Goal: Information Seeking & Learning: Learn about a topic

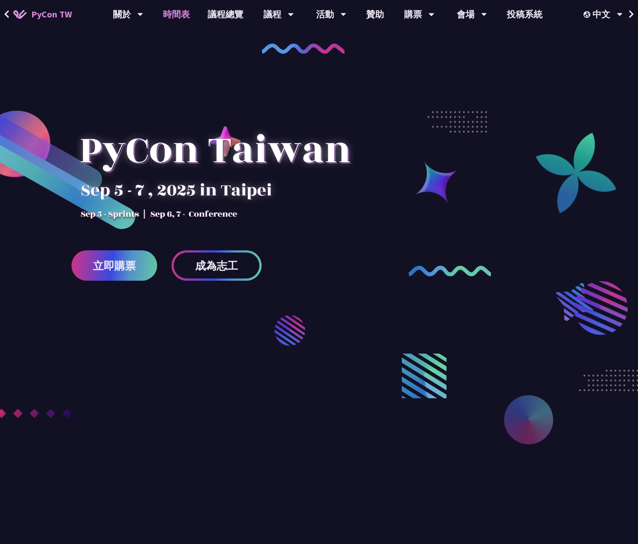
click at [192, 20] on link "時間表" at bounding box center [176, 14] width 45 height 29
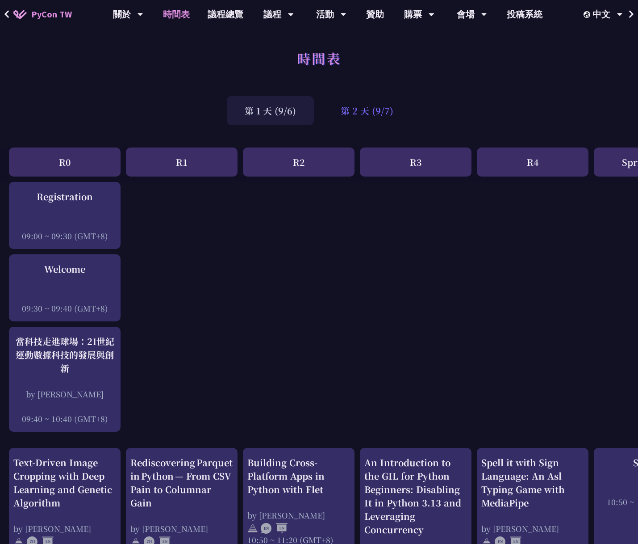
click at [361, 113] on div "第 2 天 (9/7)" at bounding box center [367, 110] width 88 height 29
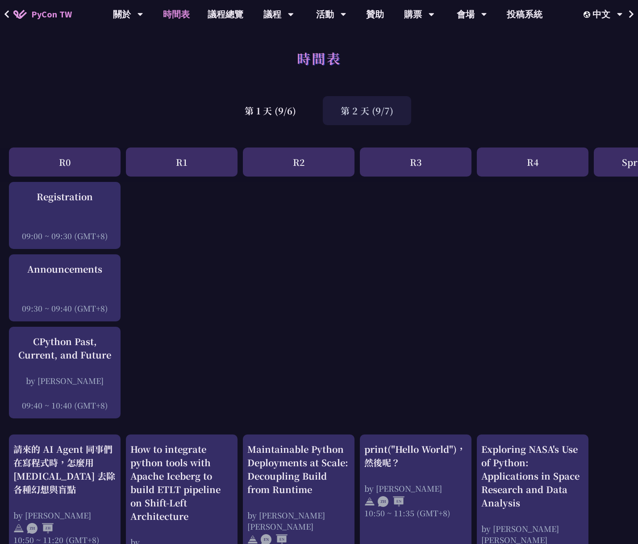
click at [416, 42] on link "購票資訊" at bounding box center [419, 41] width 86 height 21
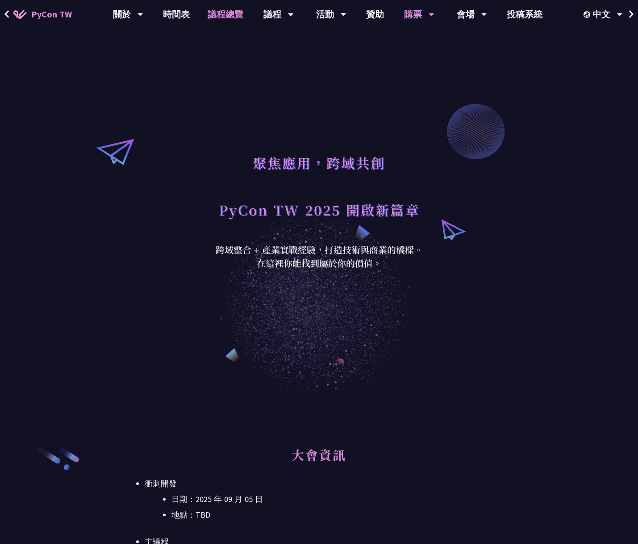
click at [221, 18] on link "議程總覽" at bounding box center [226, 14] width 54 height 29
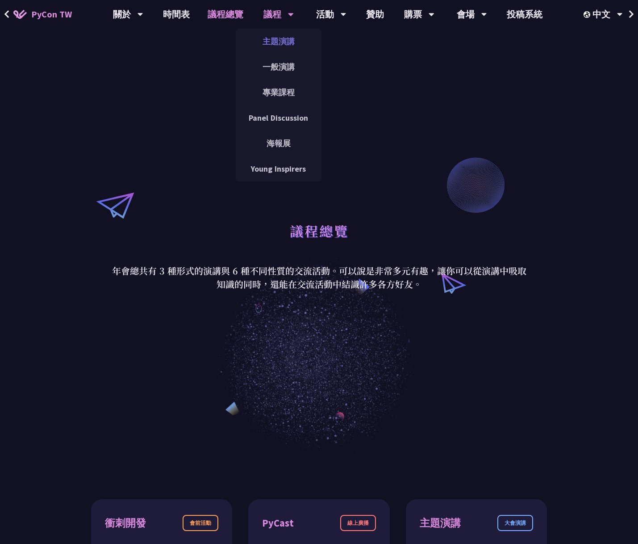
click at [277, 45] on link "主題演講" at bounding box center [279, 41] width 86 height 21
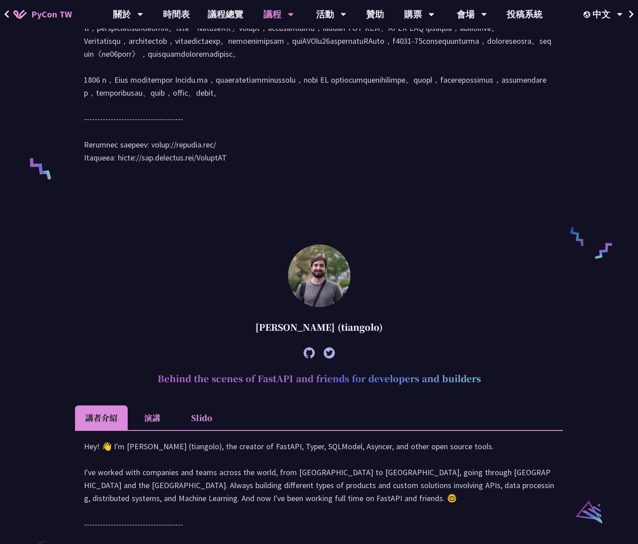
scroll to position [691, 0]
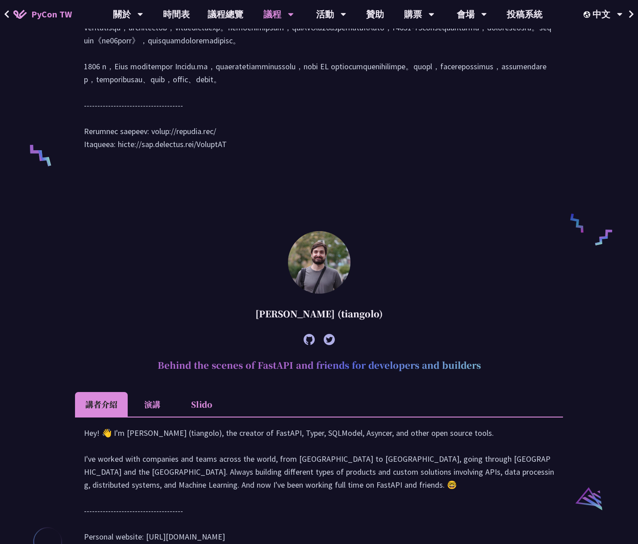
click at [238, 100] on div at bounding box center [319, 57] width 470 height 203
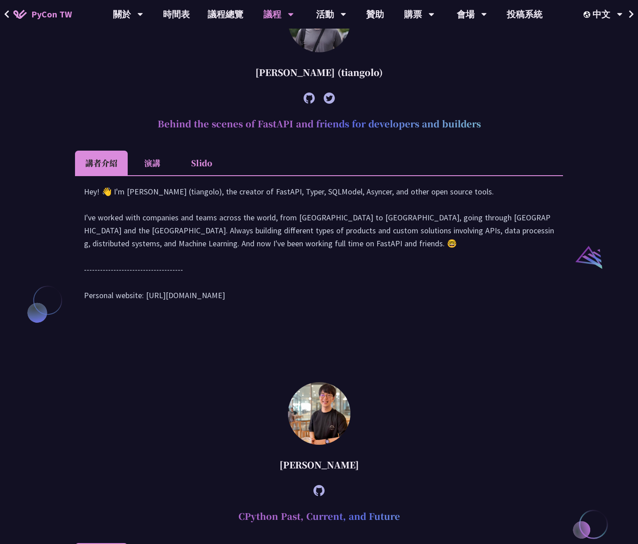
scroll to position [1012, 0]
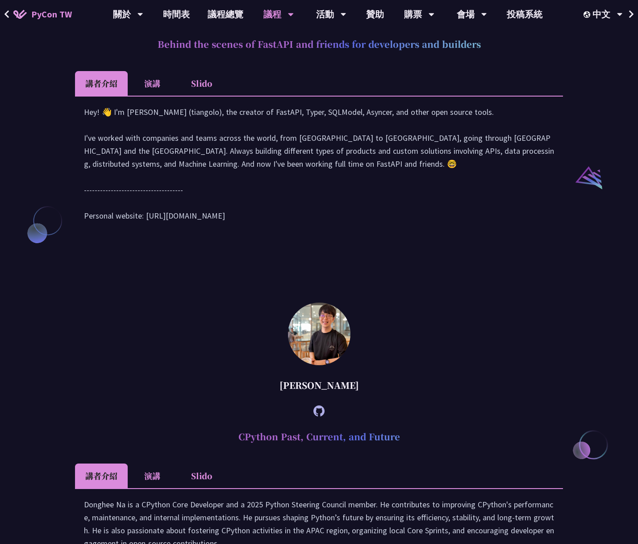
click at [148, 204] on div "Hey! 👋 I'm [PERSON_NAME] (tiangolo), the creator of FastAPI, Typer, SQLModel, A…" at bounding box center [319, 167] width 470 height 125
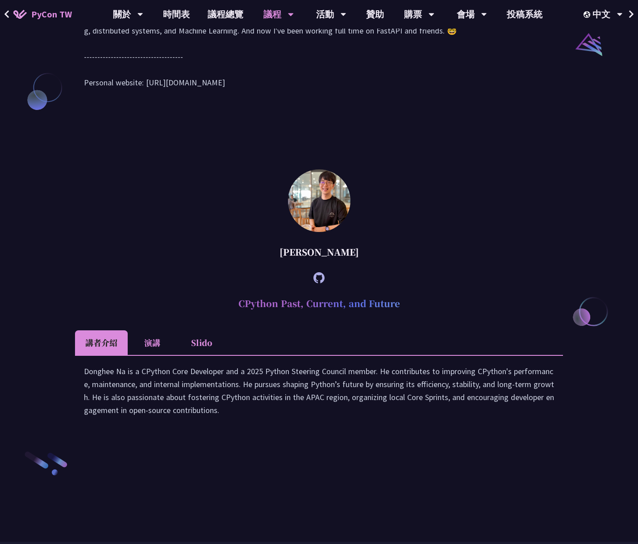
scroll to position [1144, 0]
click at [183, 98] on div "Hey! 👋 I'm [PERSON_NAME] (tiangolo), the creator of FastAPI, Typer, SQLModel, A…" at bounding box center [319, 35] width 470 height 125
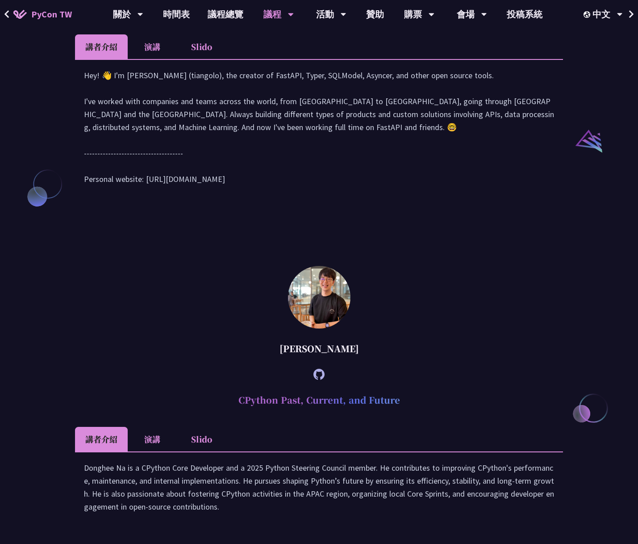
scroll to position [987, 0]
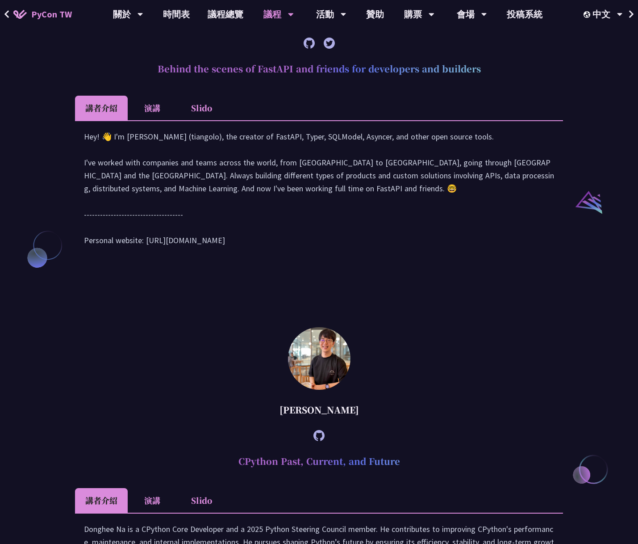
click at [156, 120] on li "演講" at bounding box center [152, 108] width 49 height 25
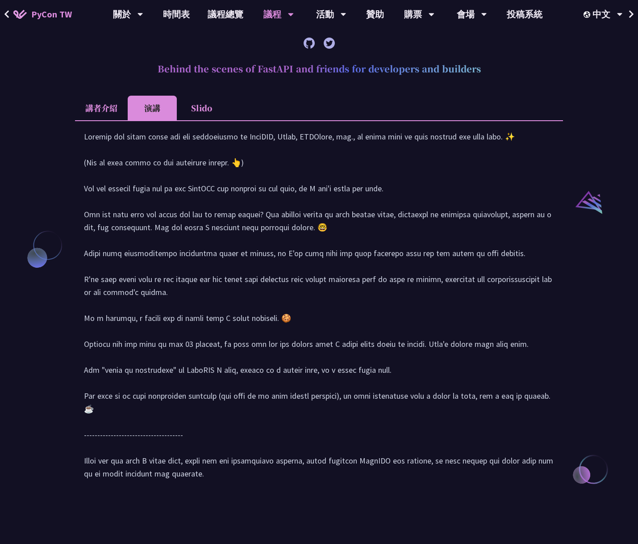
click at [204, 120] on li "Slido" at bounding box center [201, 108] width 49 height 25
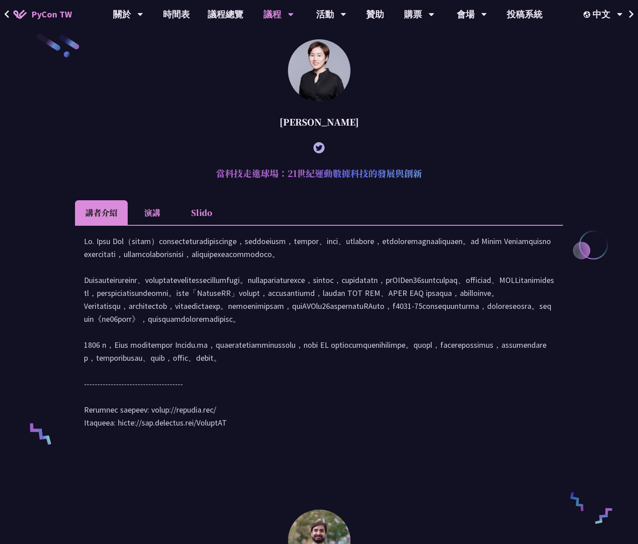
scroll to position [322, 0]
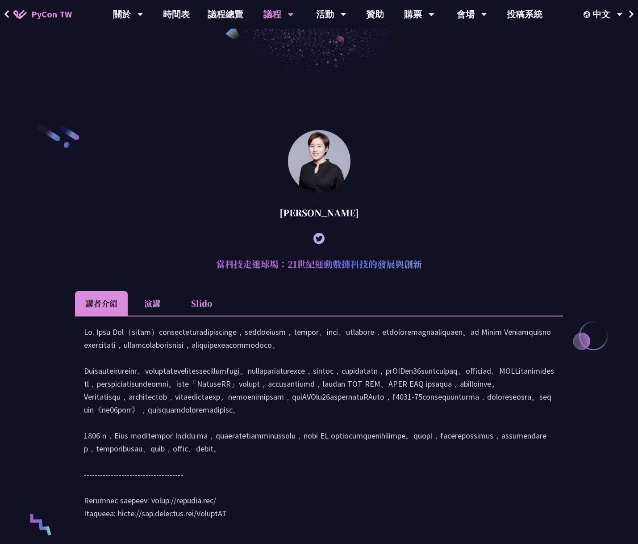
click at [246, 237] on div at bounding box center [319, 238] width 488 height 25
click at [157, 309] on li "演講" at bounding box center [152, 303] width 49 height 25
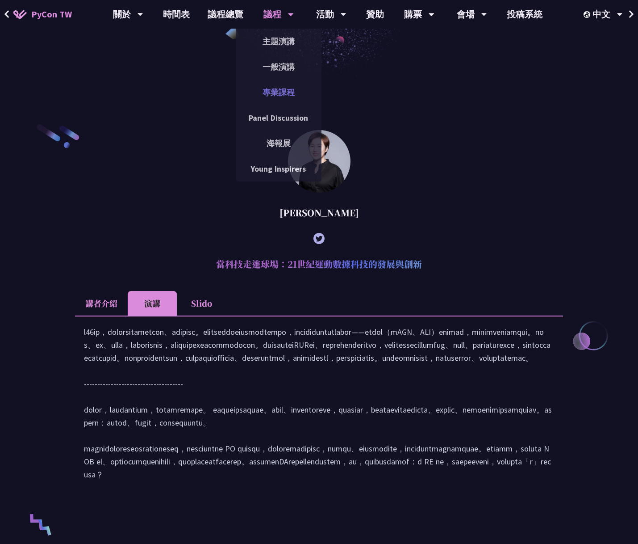
click at [280, 89] on link "專業課程" at bounding box center [279, 92] width 86 height 21
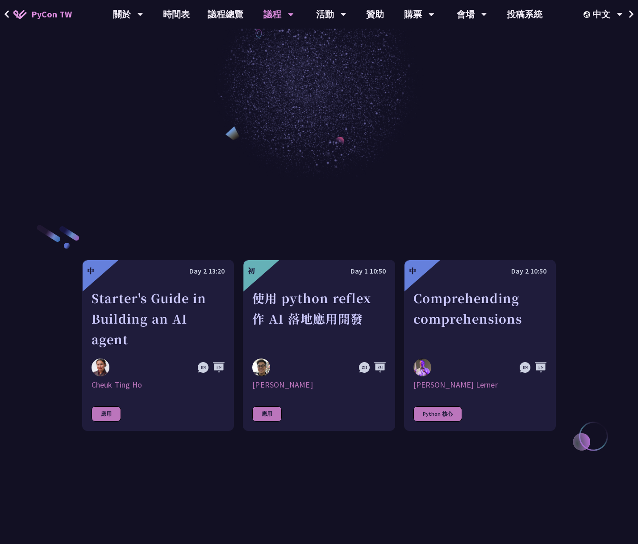
scroll to position [158, 0]
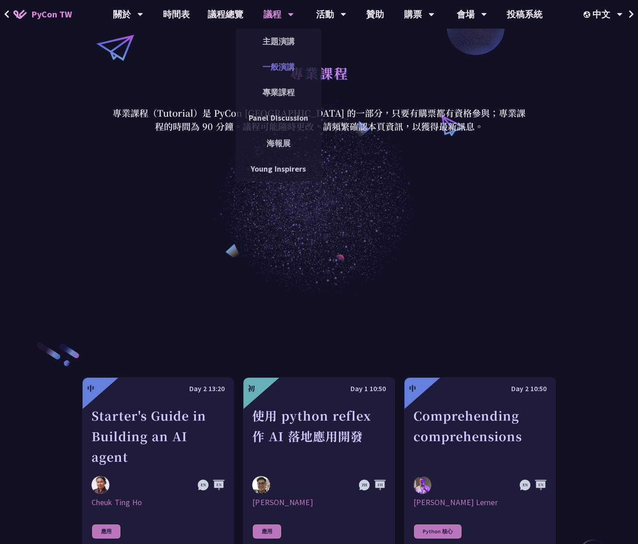
click at [283, 74] on link "一般演講" at bounding box center [279, 66] width 86 height 21
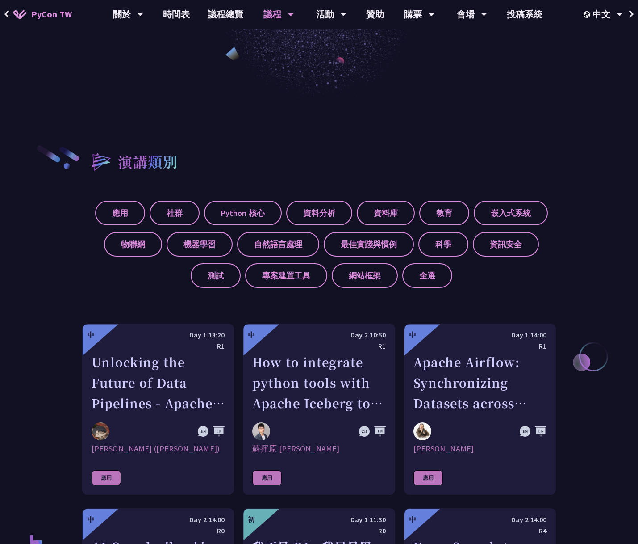
scroll to position [413, 0]
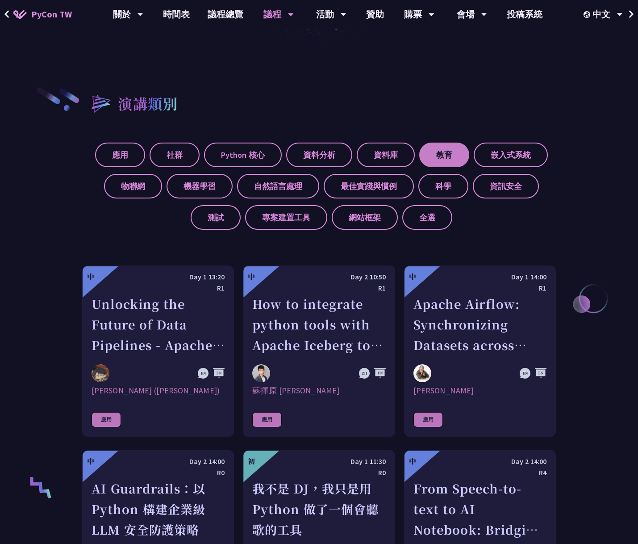
click at [435, 157] on label "教育" at bounding box center [444, 154] width 50 height 25
click at [0, 0] on input "教育" at bounding box center [0, 0] width 0 height 0
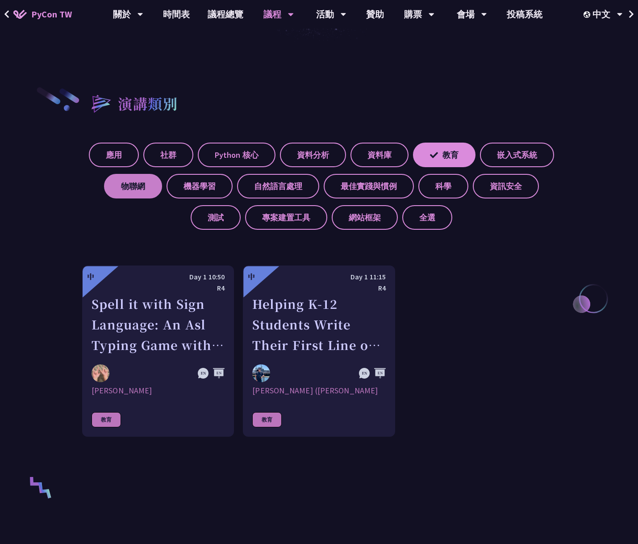
click at [129, 190] on label "物聯網" at bounding box center [133, 186] width 58 height 25
click at [0, 0] on input "物聯網" at bounding box center [0, 0] width 0 height 0
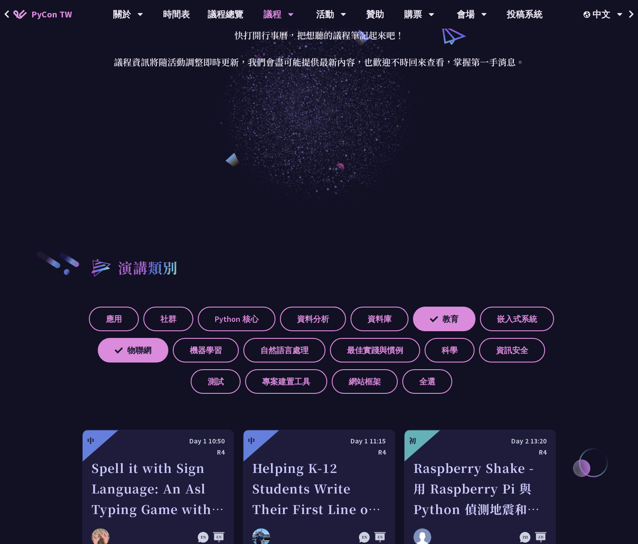
scroll to position [248, 0]
drag, startPoint x: 177, startPoint y: 267, endPoint x: 124, endPoint y: 266, distance: 53.6
click at [124, 266] on h2 "演講類別" at bounding box center [148, 267] width 60 height 21
drag, startPoint x: 173, startPoint y: 269, endPoint x: 124, endPoint y: 268, distance: 48.7
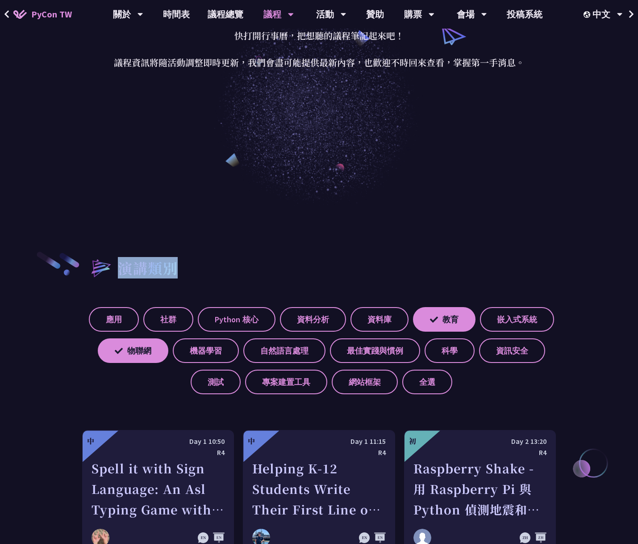
click at [124, 268] on h2 "演講類別" at bounding box center [148, 267] width 60 height 21
drag, startPoint x: 118, startPoint y: 269, endPoint x: 179, endPoint y: 272, distance: 60.8
click at [179, 272] on div "演講類別" at bounding box center [319, 268] width 474 height 34
click at [183, 266] on div "演講類別" at bounding box center [319, 268] width 474 height 34
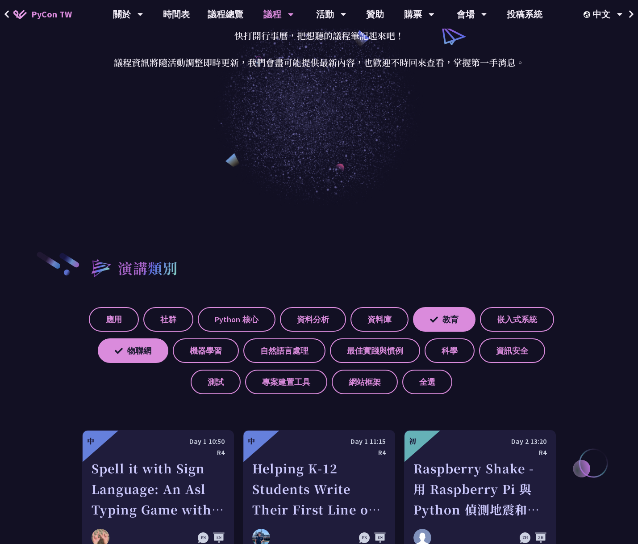
click at [118, 269] on h2 "演講類別" at bounding box center [148, 267] width 60 height 21
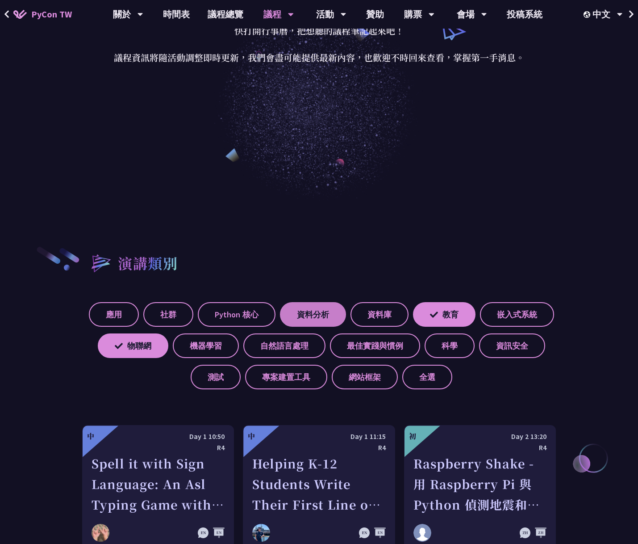
click at [312, 316] on label "資料分析" at bounding box center [313, 314] width 66 height 25
click at [0, 0] on input "資料分析" at bounding box center [0, 0] width 0 height 0
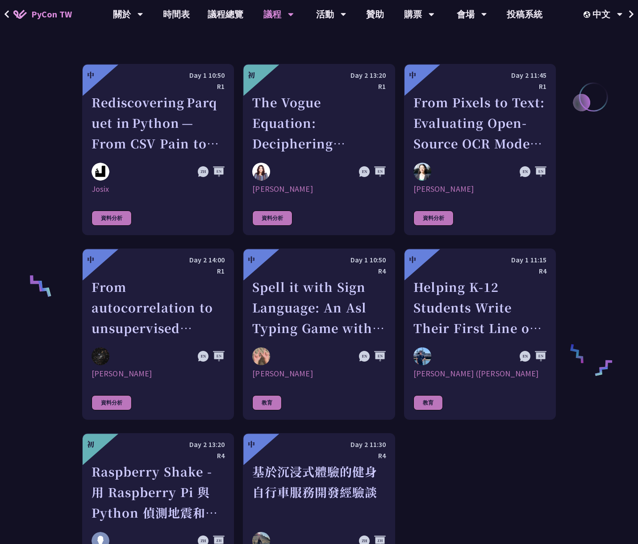
scroll to position [718, 0]
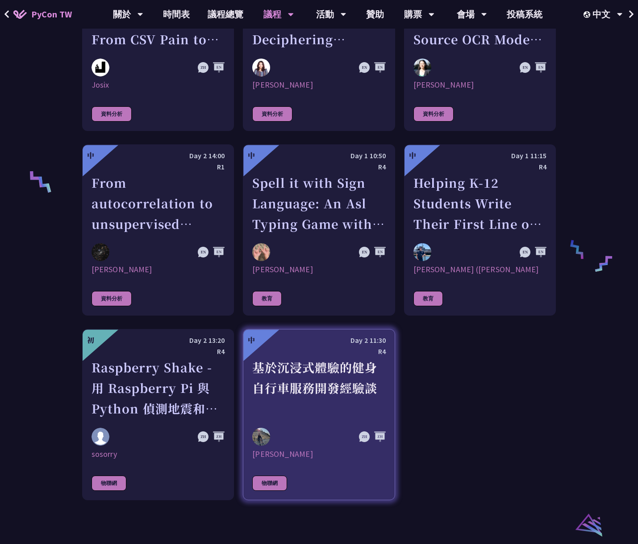
click at [326, 382] on div "基於沉浸式體驗的健身自行車服務開發經驗談" at bounding box center [318, 388] width 133 height 62
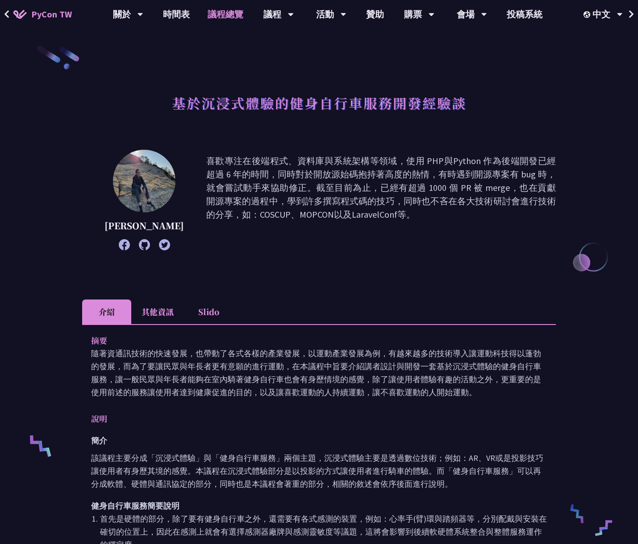
click at [234, 20] on link "議程總覽" at bounding box center [226, 14] width 54 height 29
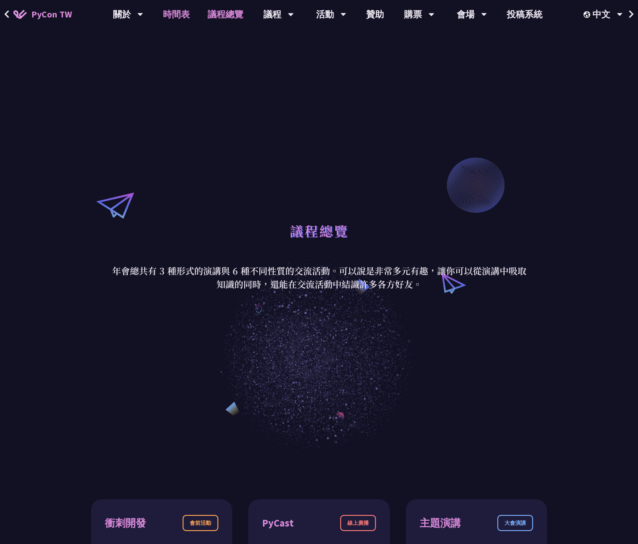
click at [173, 16] on link "時間表" at bounding box center [176, 14] width 45 height 29
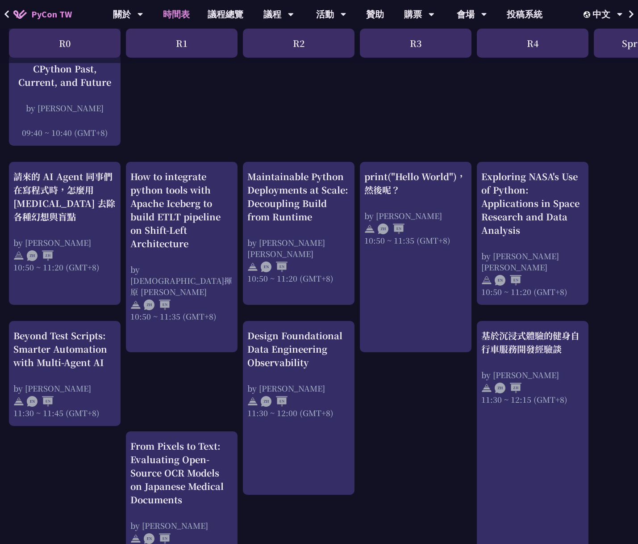
scroll to position [320, 0]
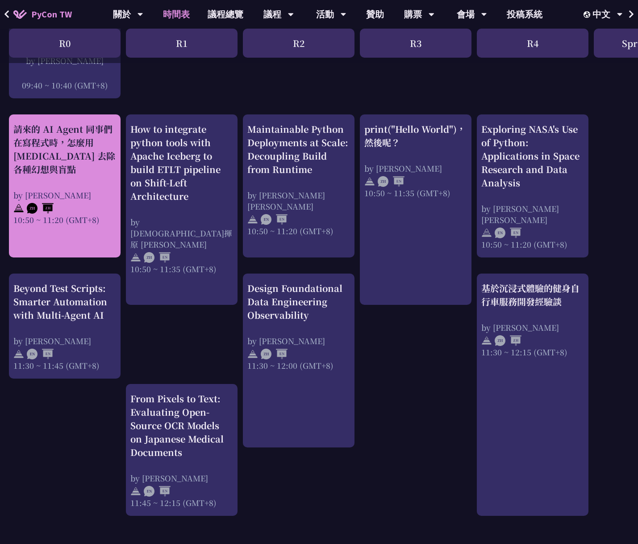
click at [81, 157] on div "請來的 AI Agent 同事們在寫程式時，怎麼用 [MEDICAL_DATA] 去除各種幻想與盲點" at bounding box center [64, 149] width 103 height 54
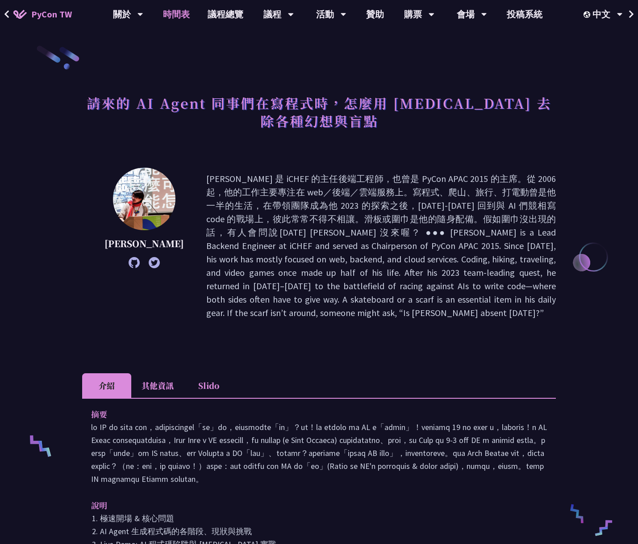
click at [180, 12] on link "時間表" at bounding box center [176, 14] width 45 height 29
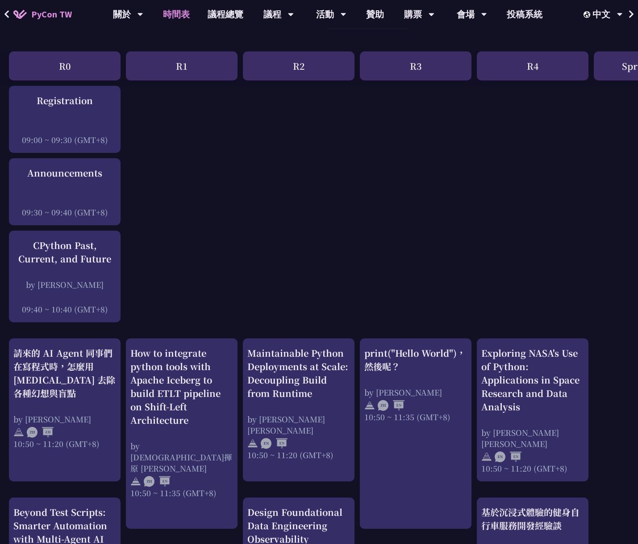
scroll to position [213, 0]
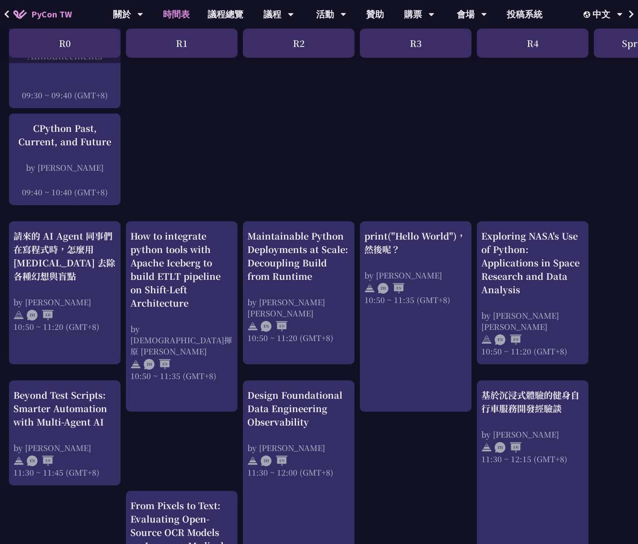
click at [297, 38] on div "R2" at bounding box center [299, 43] width 112 height 29
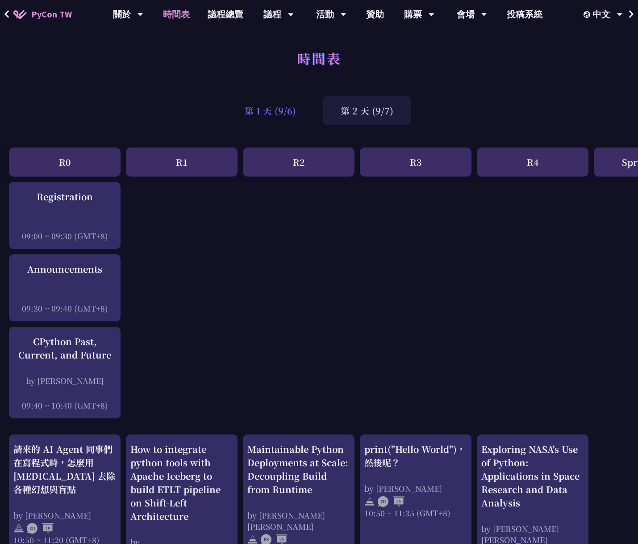
click at [285, 109] on div "第 1 天 (9/6)" at bounding box center [270, 110] width 87 height 29
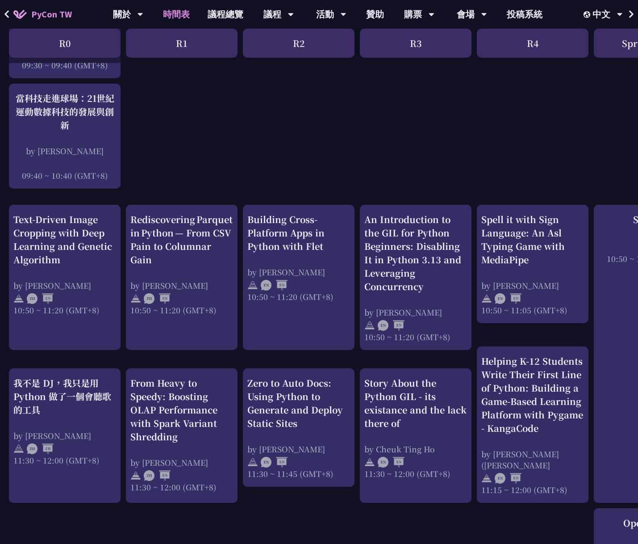
scroll to position [287, 0]
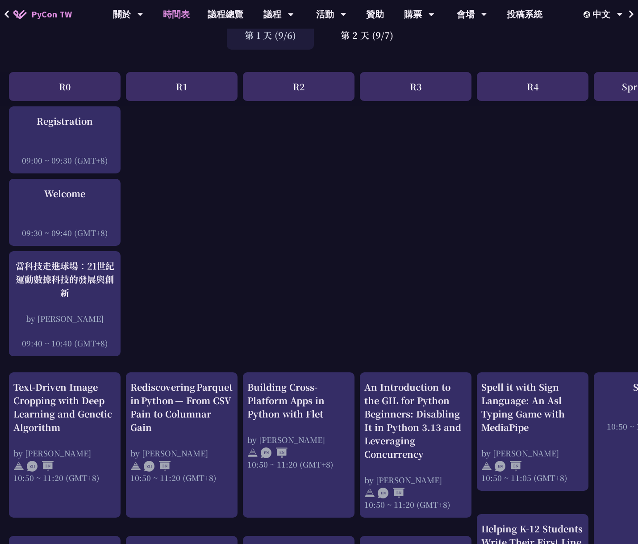
scroll to position [0, 0]
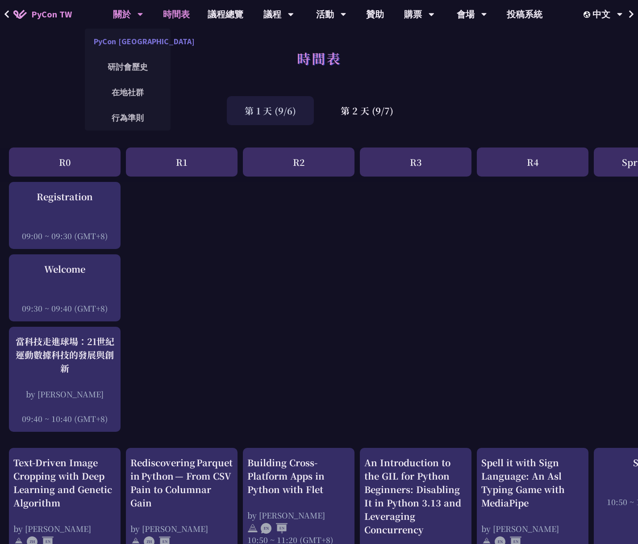
click at [134, 42] on link "PyCon [GEOGRAPHIC_DATA]" at bounding box center [128, 41] width 86 height 21
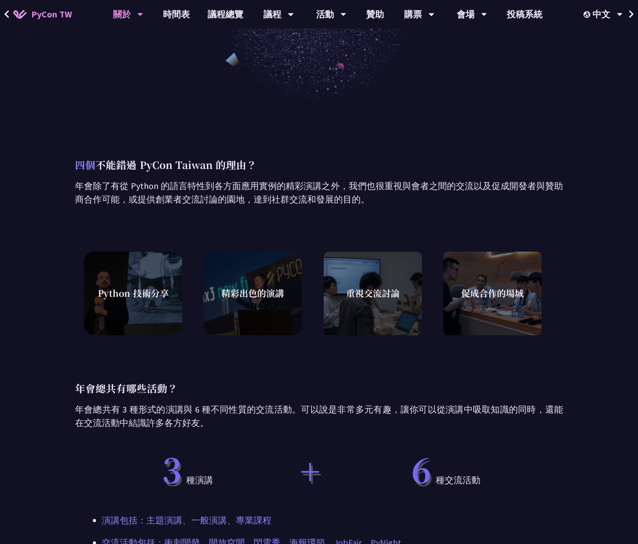
scroll to position [429, 0]
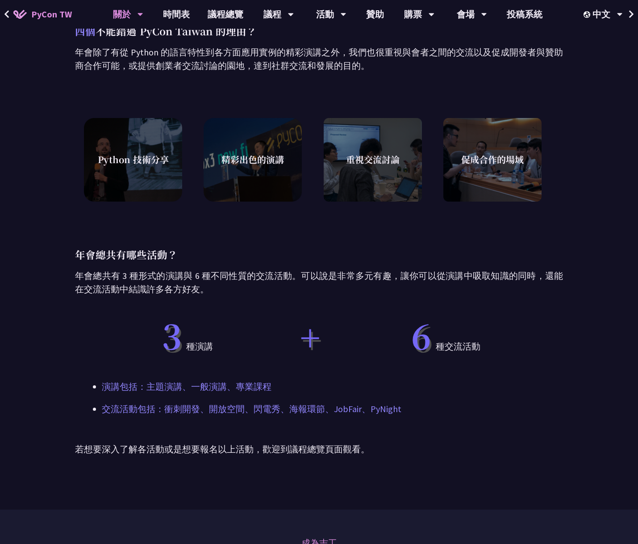
click at [259, 162] on span "精彩出色的演講" at bounding box center [253, 159] width 63 height 13
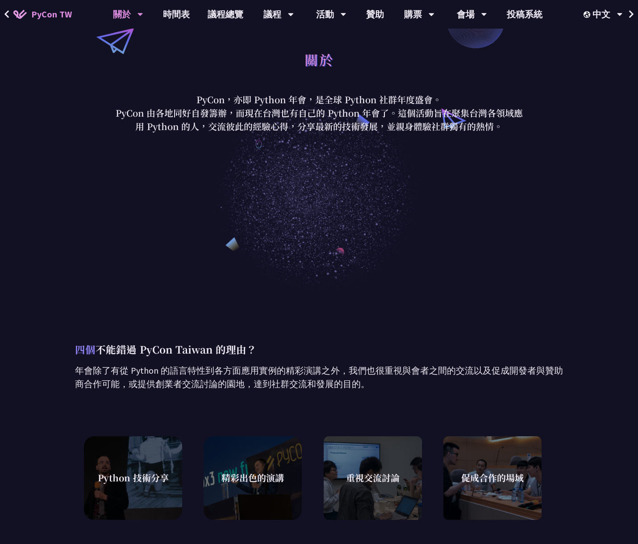
scroll to position [0, 0]
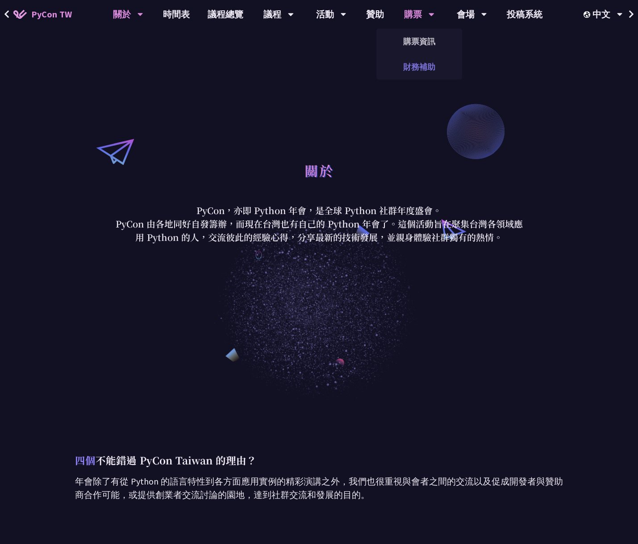
click at [414, 64] on link "財務補助" at bounding box center [419, 66] width 86 height 21
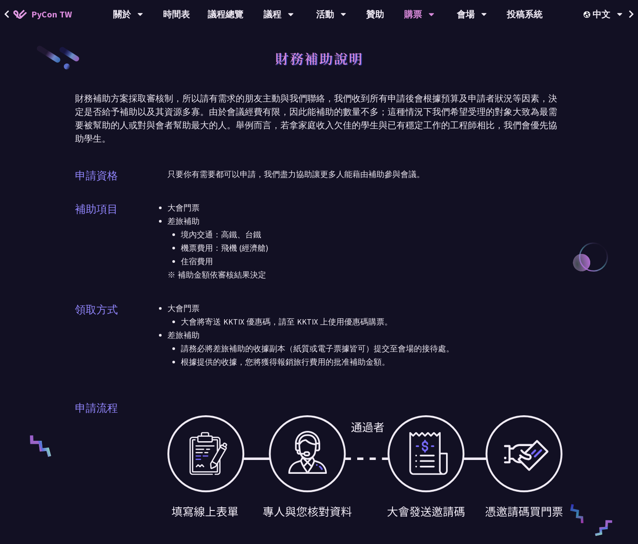
click at [197, 171] on p "只要你有需要都可以申請，我們盡力協助讓更多人能藉由補助參與會議。" at bounding box center [365, 173] width 396 height 13
